Goal: Task Accomplishment & Management: Use online tool/utility

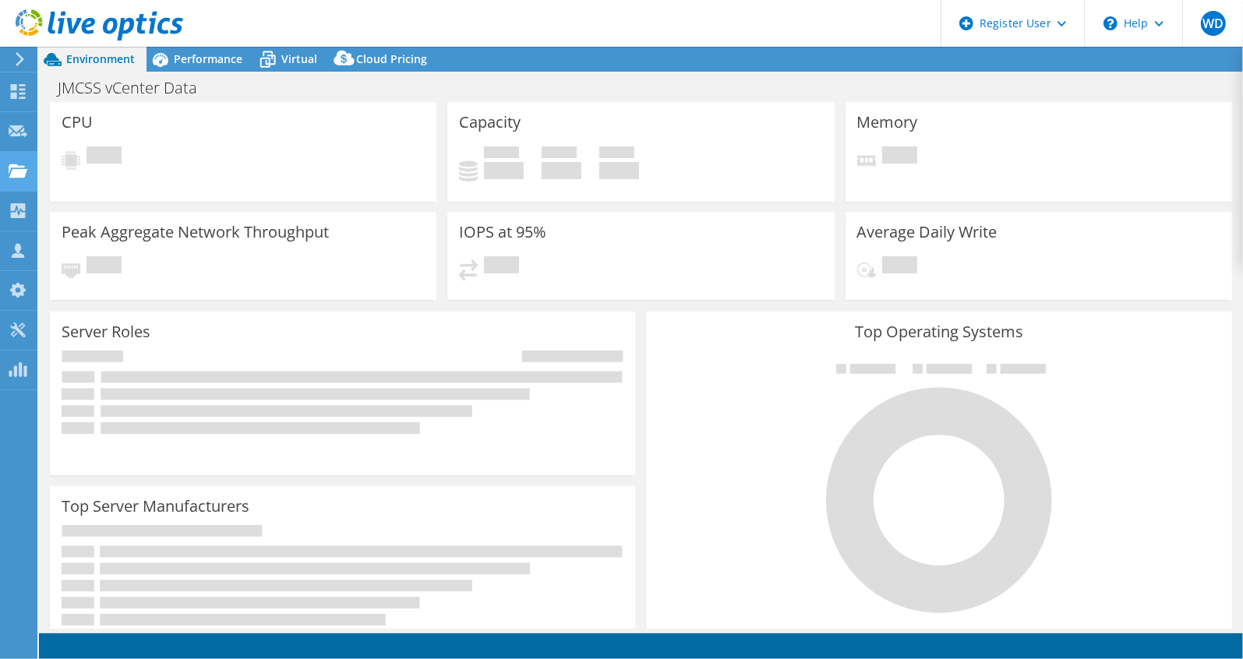
select select "USD"
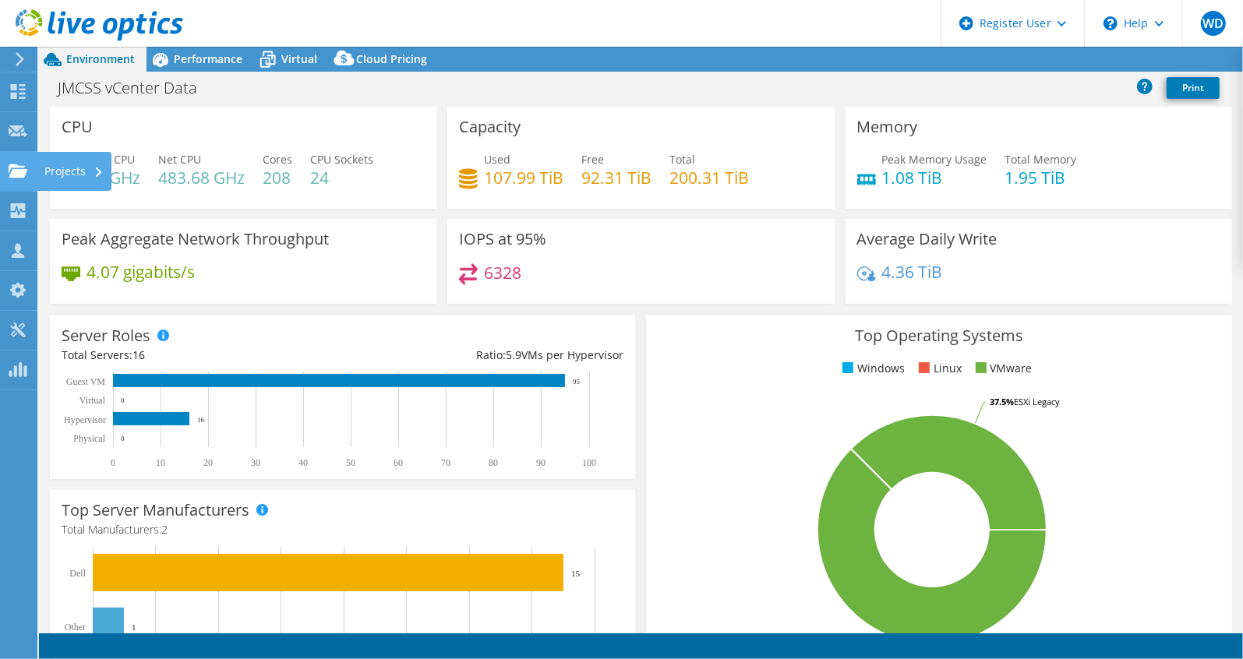
click at [23, 164] on icon at bounding box center [18, 171] width 19 height 15
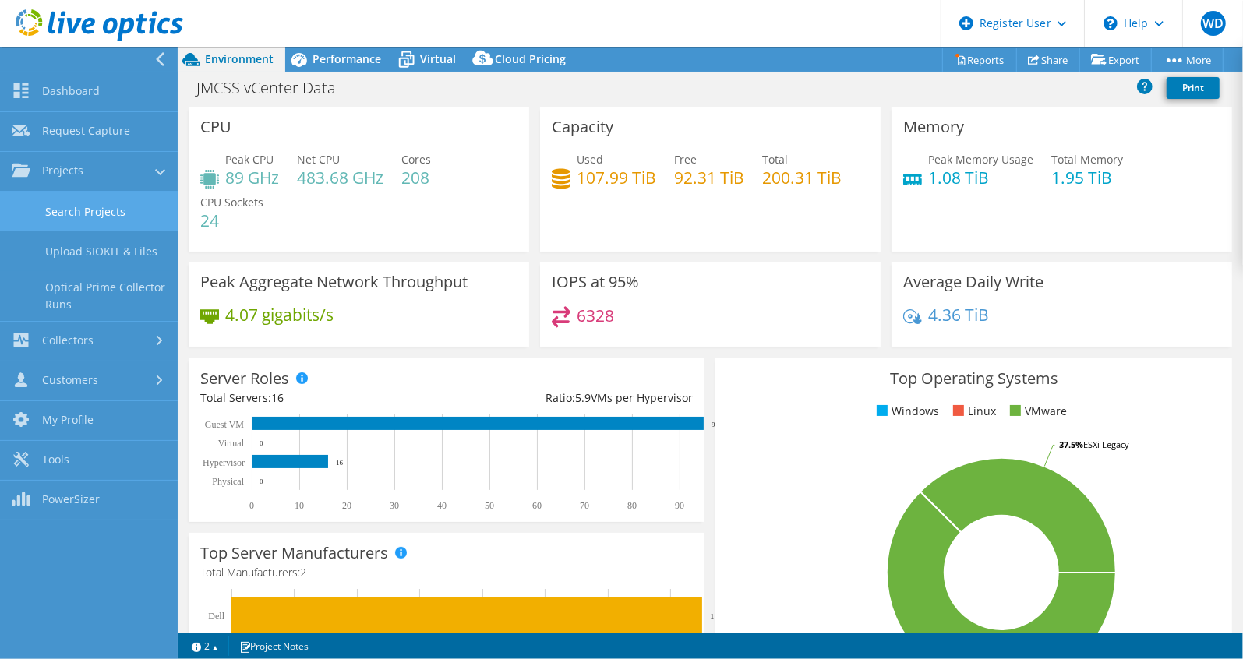
click at [33, 195] on link "Search Projects" at bounding box center [89, 212] width 178 height 40
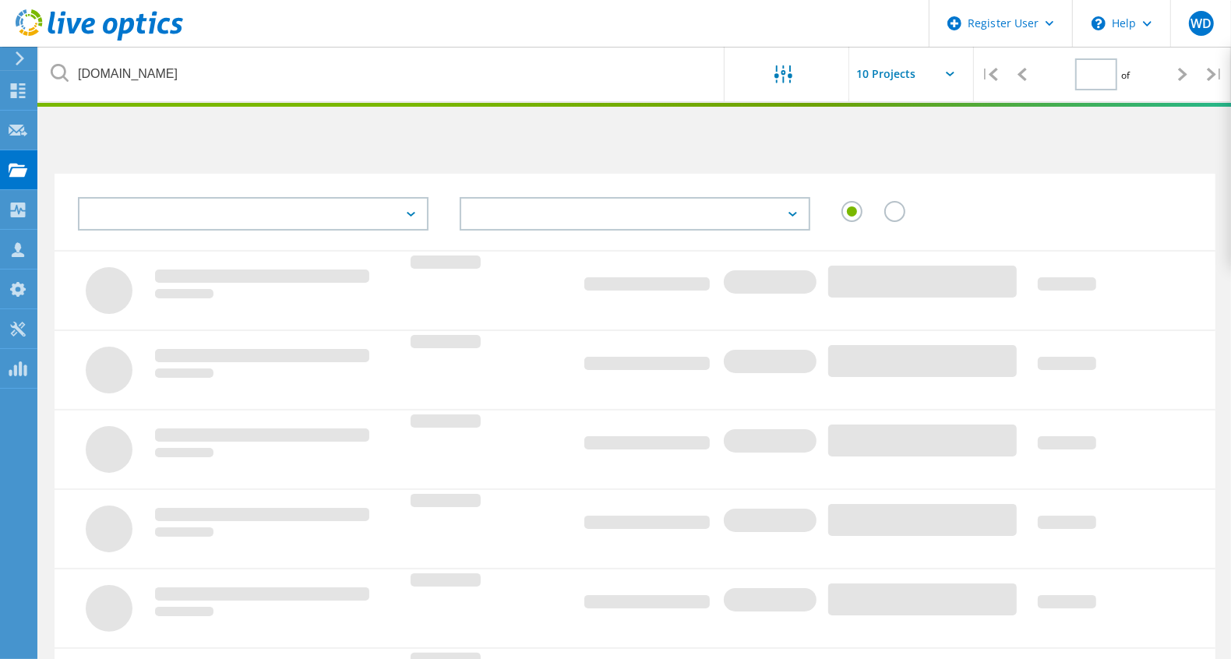
type input "1"
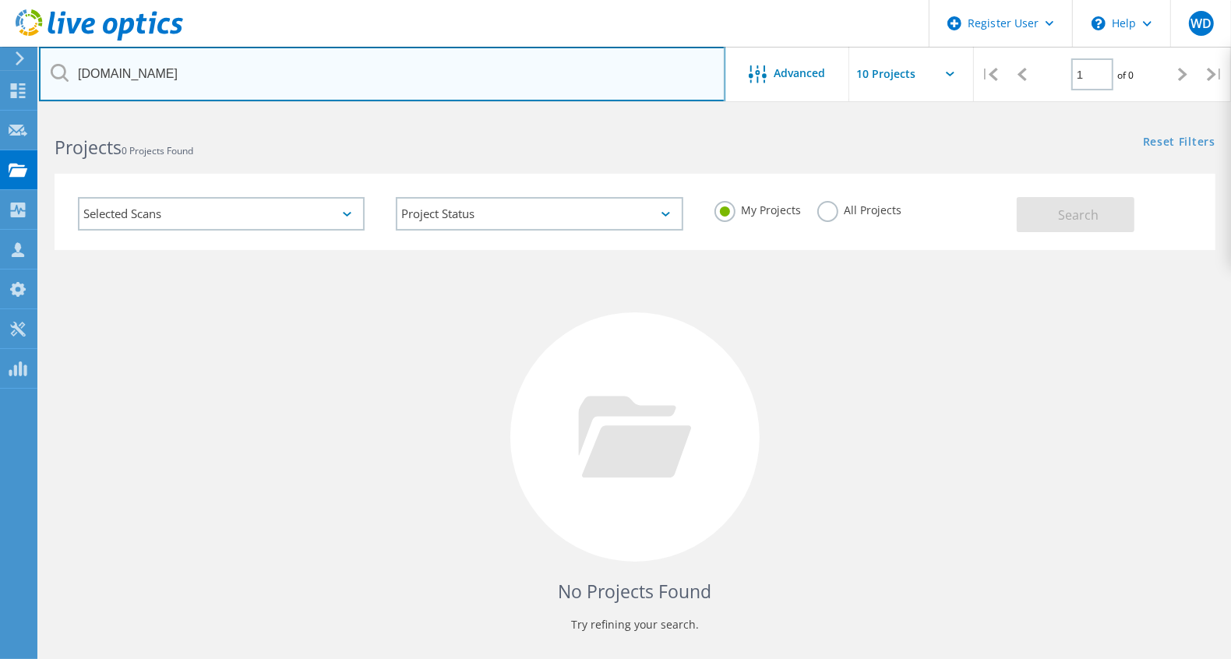
drag, startPoint x: 538, startPoint y: 86, endPoint x: 97, endPoint y: 68, distance: 441.3
click at [97, 68] on input "[DOMAIN_NAME]" at bounding box center [382, 74] width 686 height 55
type input "p"
type input "[DOMAIN_NAME]"
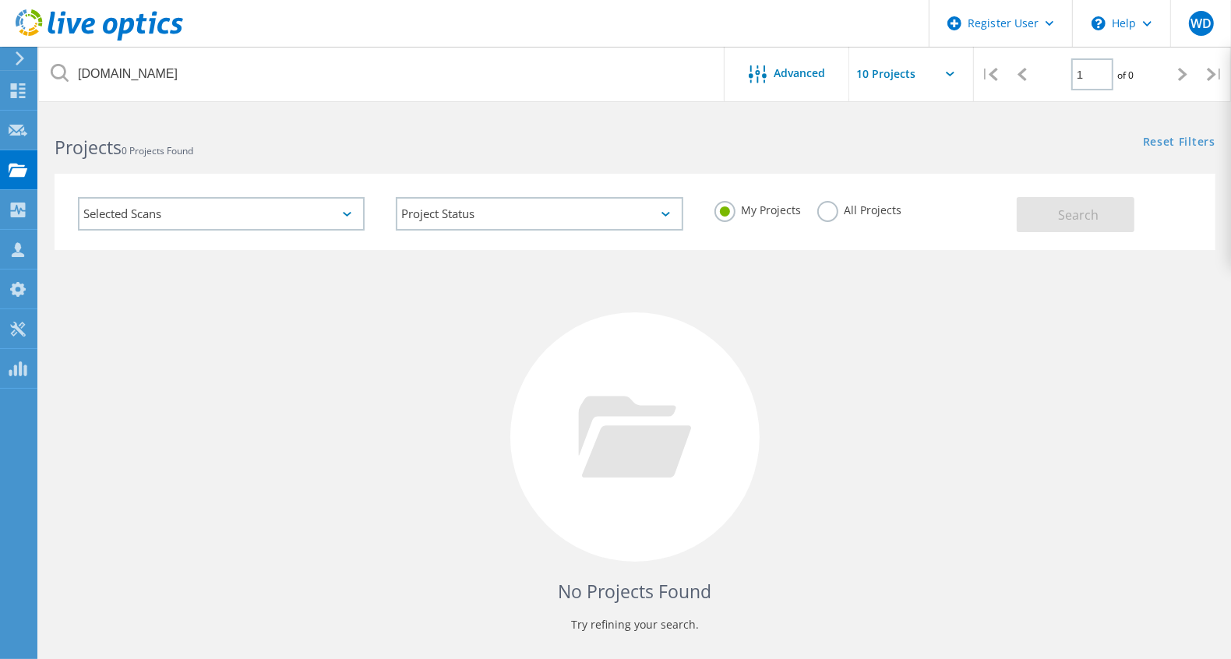
click at [832, 206] on label "All Projects" at bounding box center [859, 208] width 85 height 15
click at [0, 0] on input "All Projects" at bounding box center [0, 0] width 0 height 0
click at [1052, 208] on button "Search" at bounding box center [1076, 214] width 118 height 35
